Goal: Browse casually

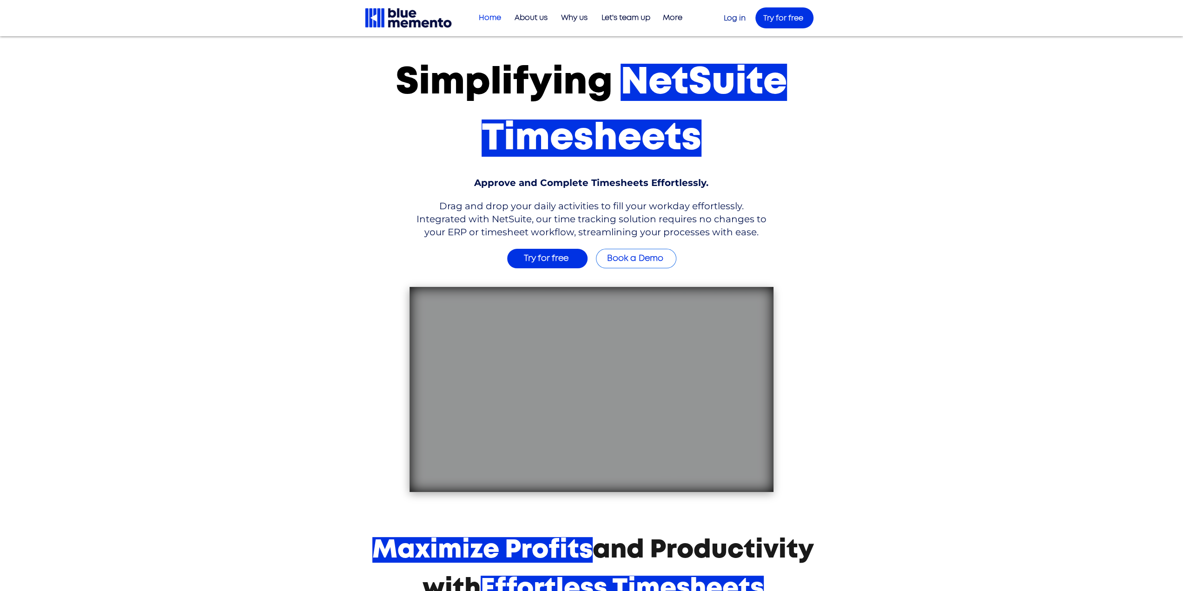
click at [252, 97] on div "main content" at bounding box center [591, 271] width 1183 height 471
click at [273, 138] on div "main content" at bounding box center [591, 271] width 1183 height 471
click at [1044, 229] on div "main content" at bounding box center [591, 271] width 1183 height 471
